Goal: Transaction & Acquisition: Purchase product/service

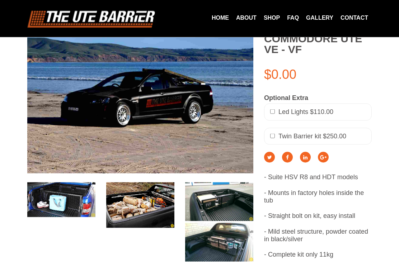
click at [232, 244] on img at bounding box center [219, 242] width 68 height 38
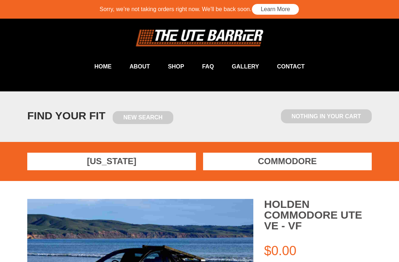
click at [158, 112] on link "New Search" at bounding box center [143, 117] width 61 height 13
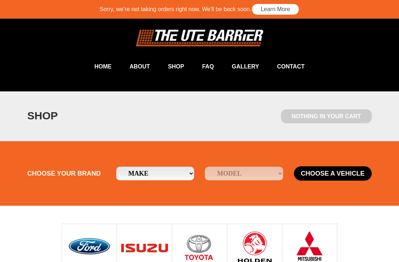
click at [182, 174] on select "Make Ford Holden Isuzu Mazda Mitsubishi Nissan Toyota" at bounding box center [155, 174] width 78 height 14
click at [188, 171] on select "Make Ford Holden Isuzu Mazda Mitsubishi Nissan Toyota" at bounding box center [155, 174] width 78 height 14
select select "15"
click at [259, 177] on select "Model Falcon Ute Ranger" at bounding box center [244, 174] width 78 height 14
select select "/ford/ranger"
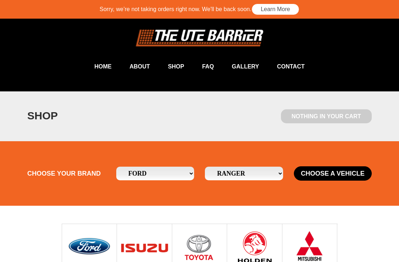
click at [338, 171] on button "Choose a Vehicle" at bounding box center [333, 173] width 78 height 14
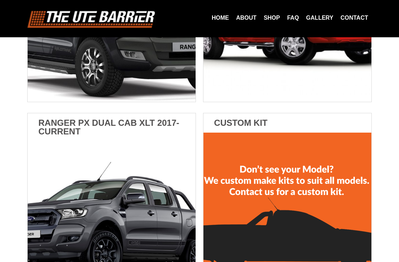
scroll to position [480, 0]
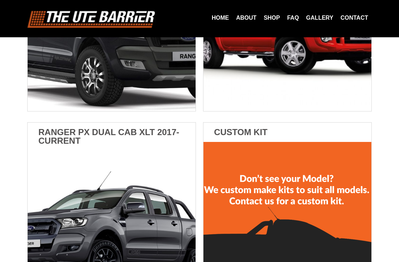
click at [40, 184] on img at bounding box center [112, 232] width 168 height 162
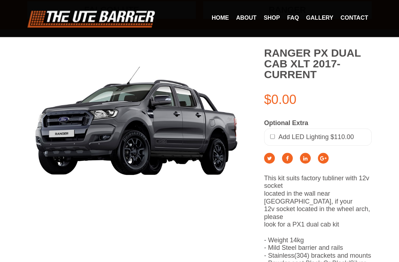
scroll to position [35, 0]
